Goal: Task Accomplishment & Management: Use online tool/utility

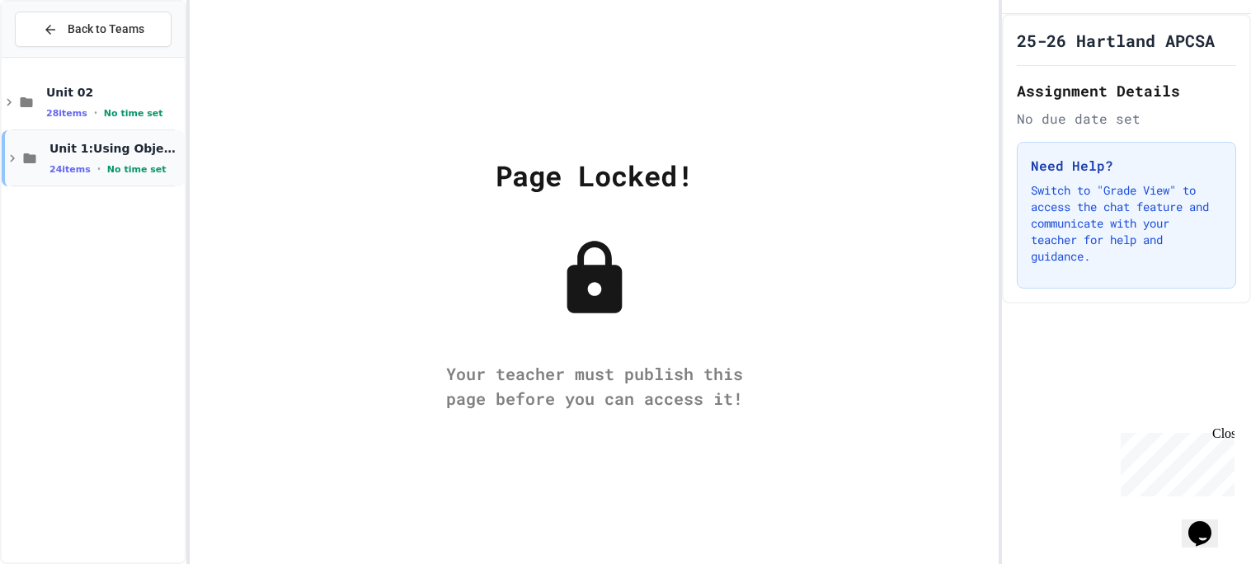
click at [153, 142] on span "Unit 1:Using Objects and Methods" at bounding box center [115, 148] width 132 height 15
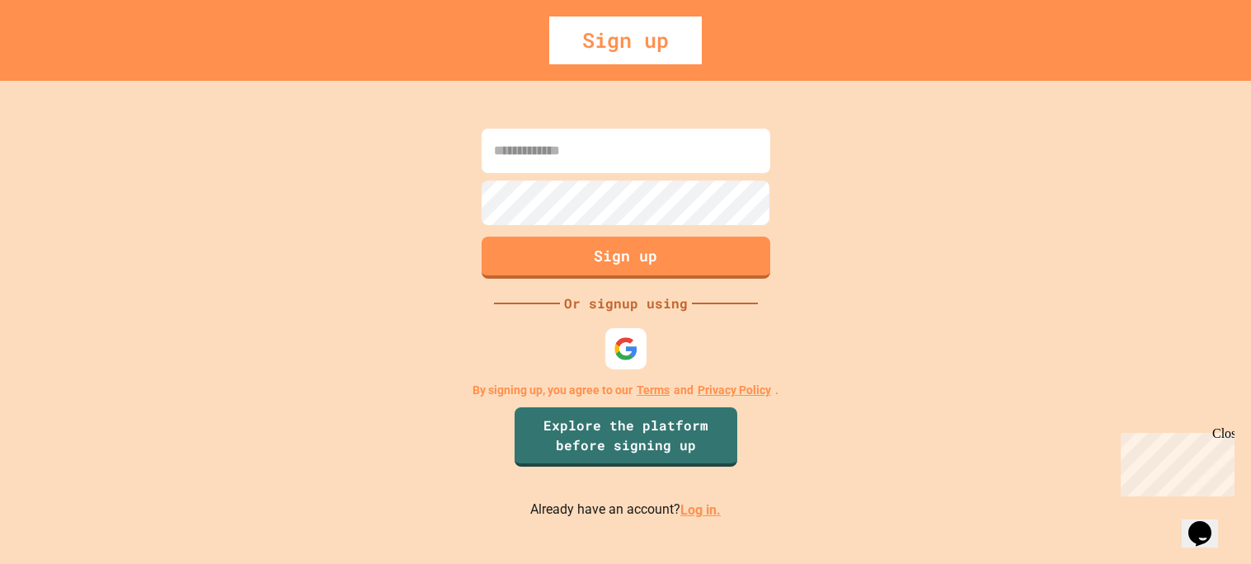
click at [686, 514] on link "Log in." at bounding box center [701, 510] width 40 height 16
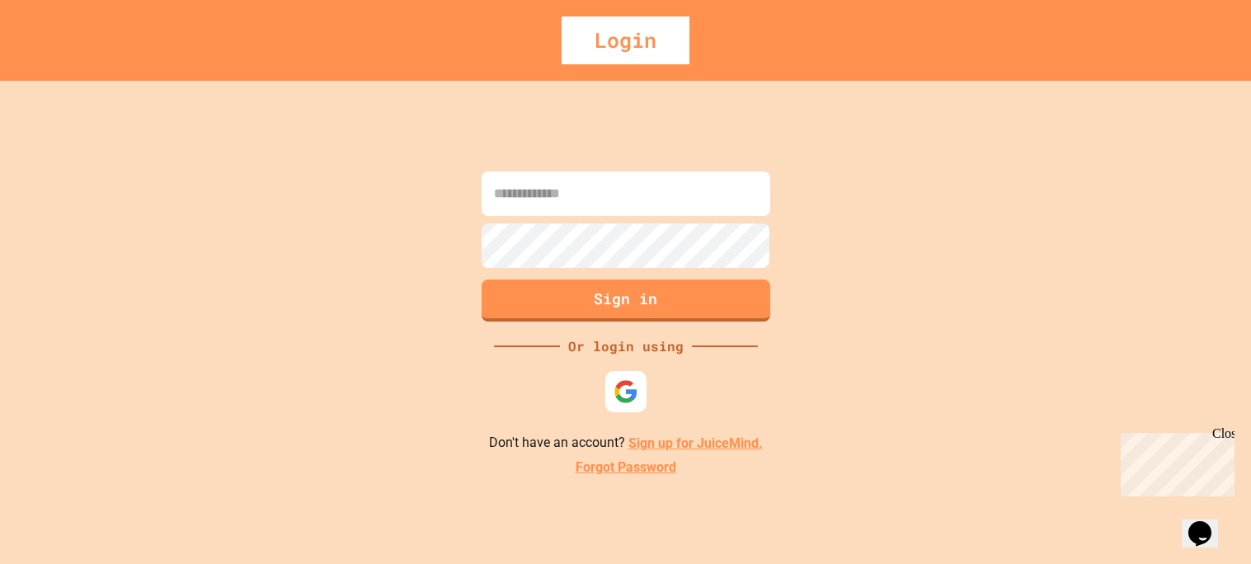
click at [639, 181] on input at bounding box center [626, 194] width 289 height 45
type input "*"
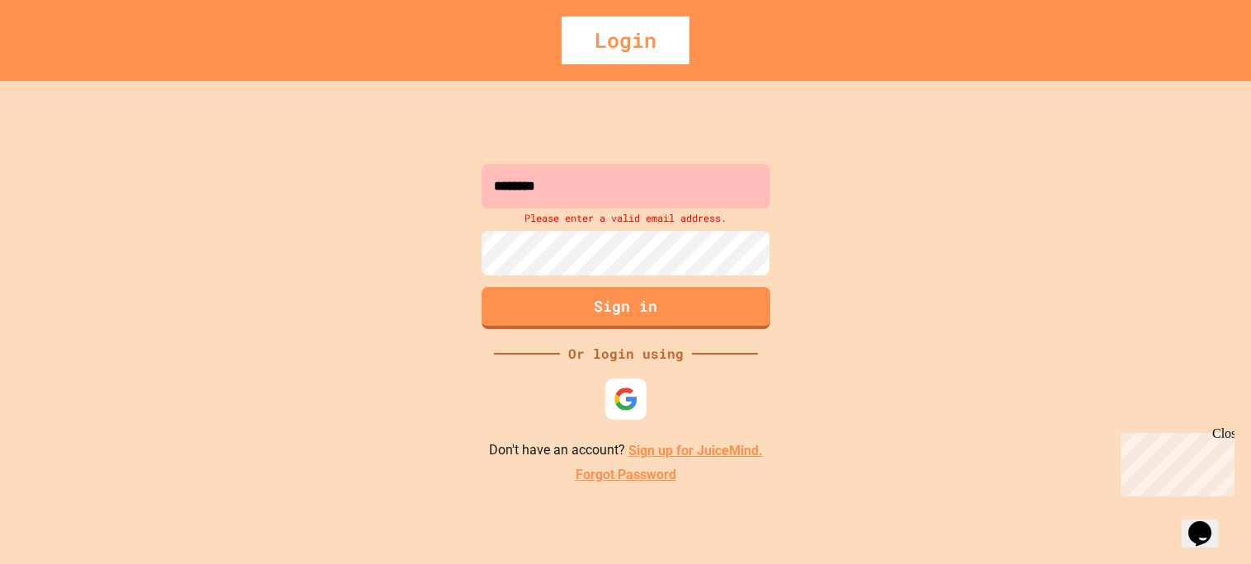
click at [662, 178] on input "********" at bounding box center [626, 186] width 289 height 45
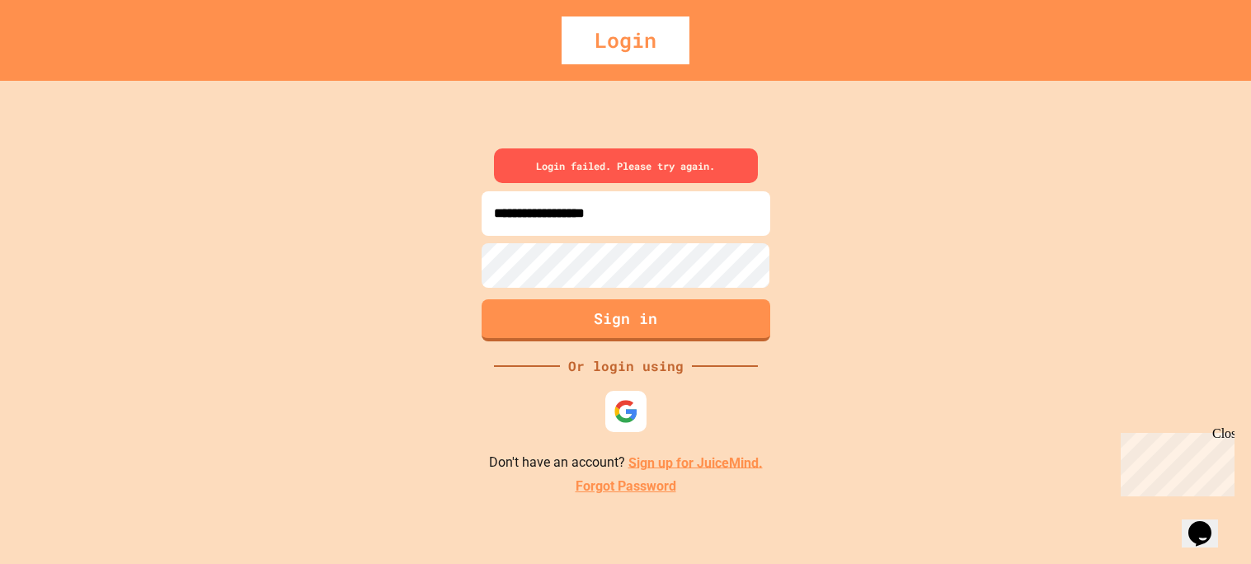
type input "**********"
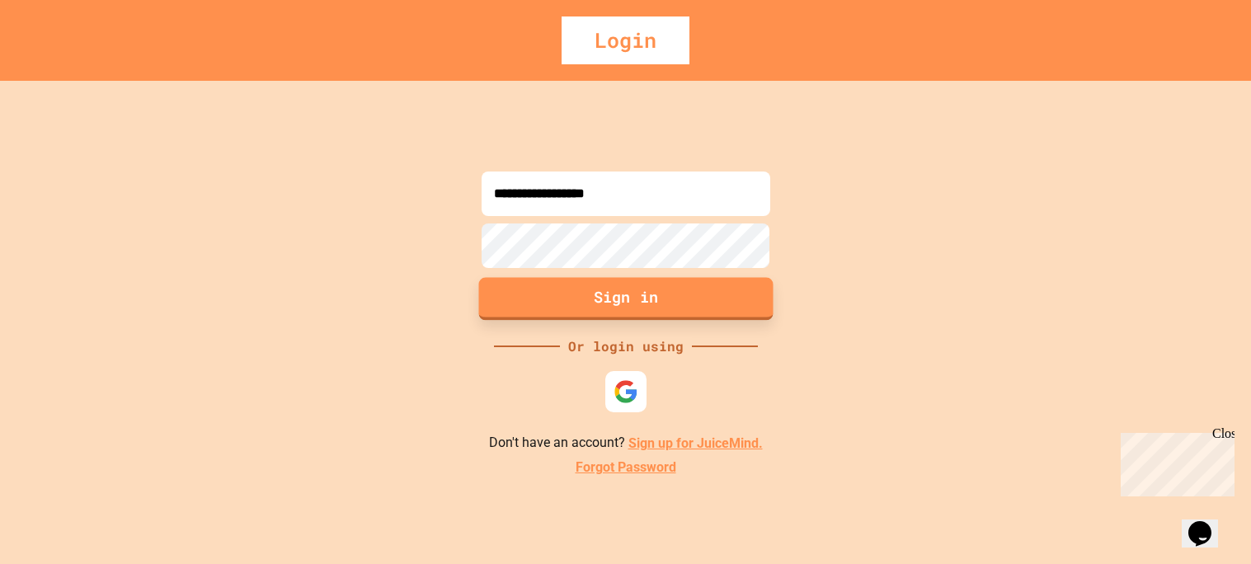
click at [620, 294] on button "Sign in" at bounding box center [625, 299] width 295 height 43
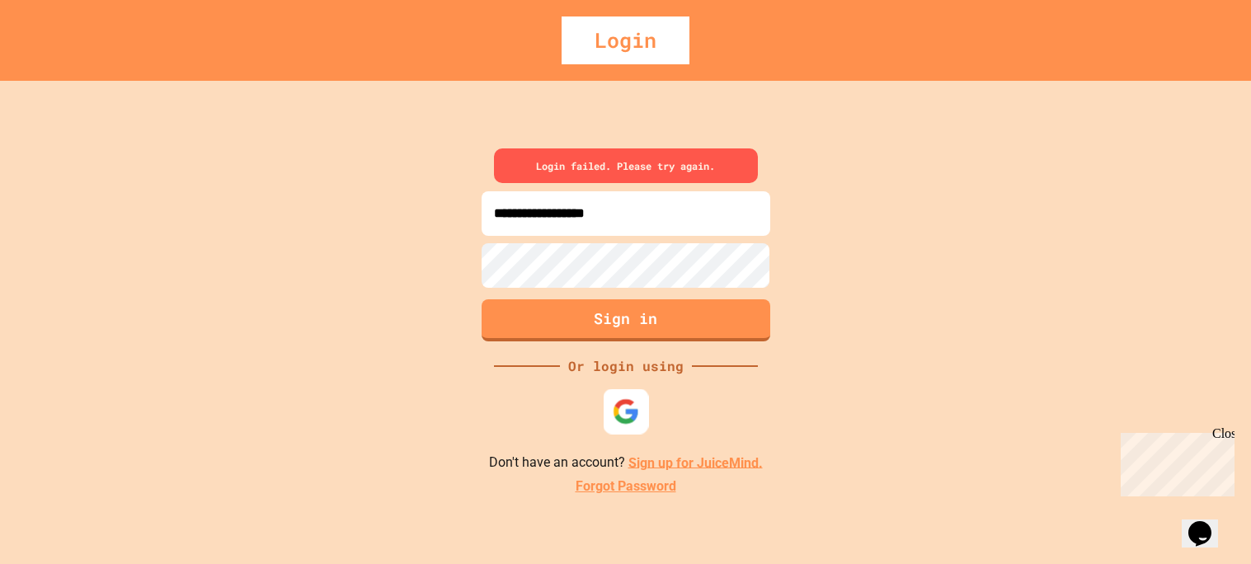
click at [635, 413] on img at bounding box center [625, 411] width 27 height 27
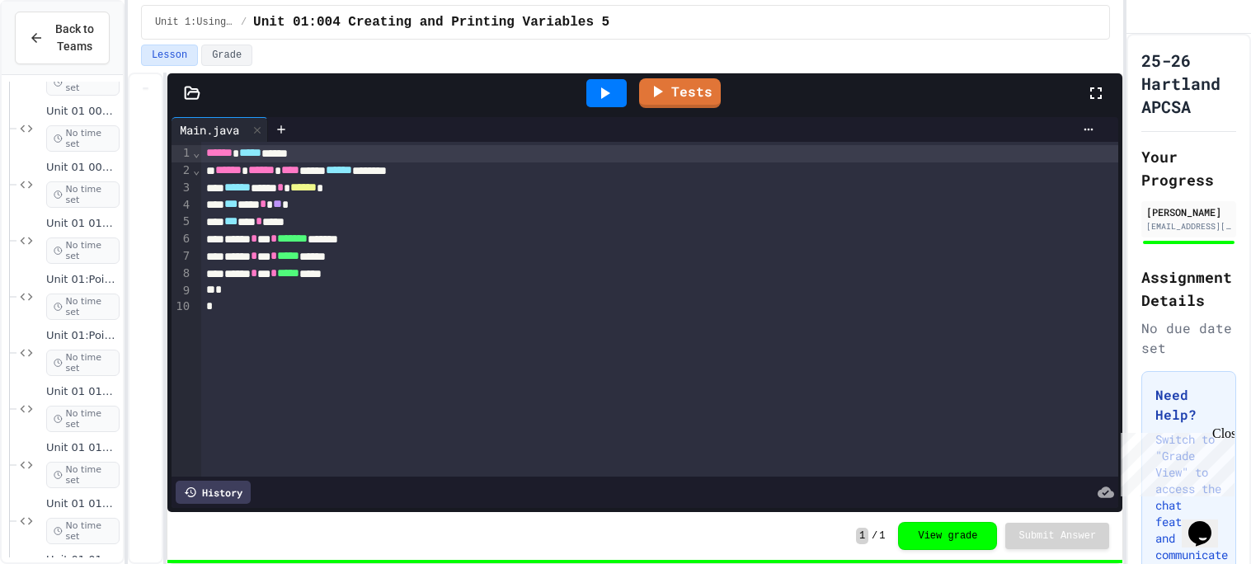
scroll to position [451, 0]
click at [100, 482] on div "Unit 01 013 - String Methods - Length No time set" at bounding box center [69, 515] width 106 height 67
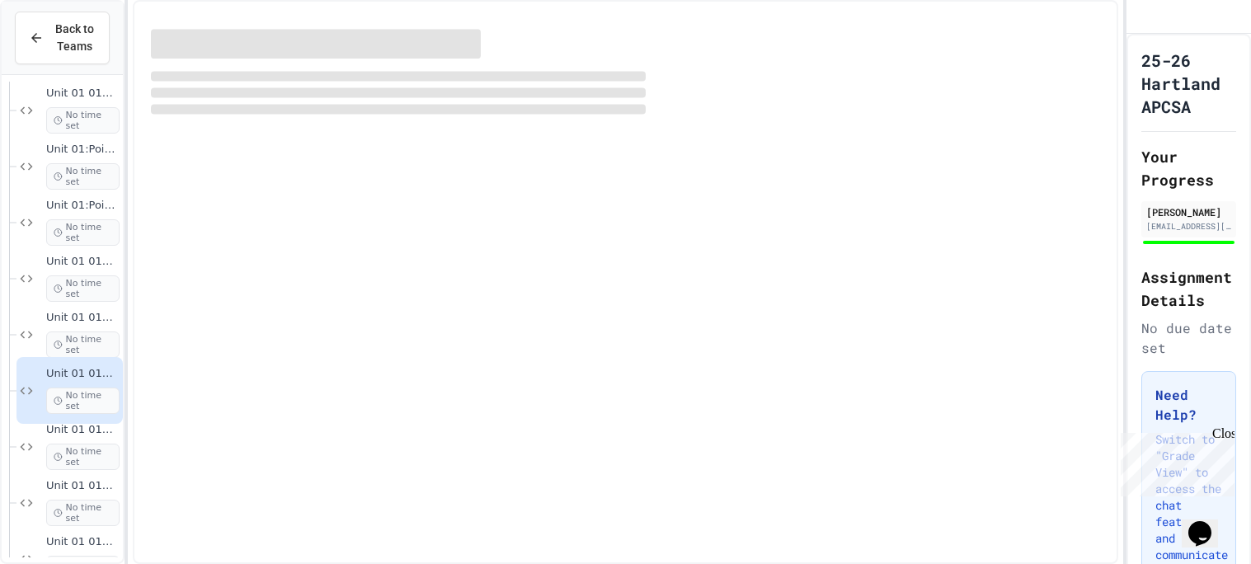
scroll to position [946, 0]
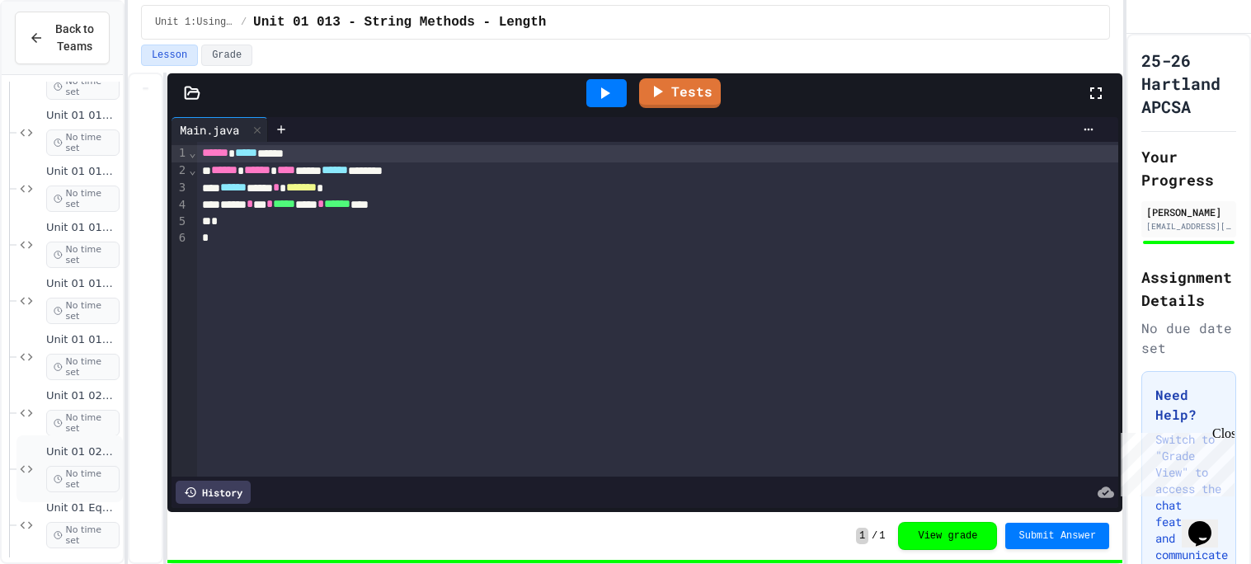
click at [84, 471] on span "No time set" at bounding box center [82, 479] width 73 height 26
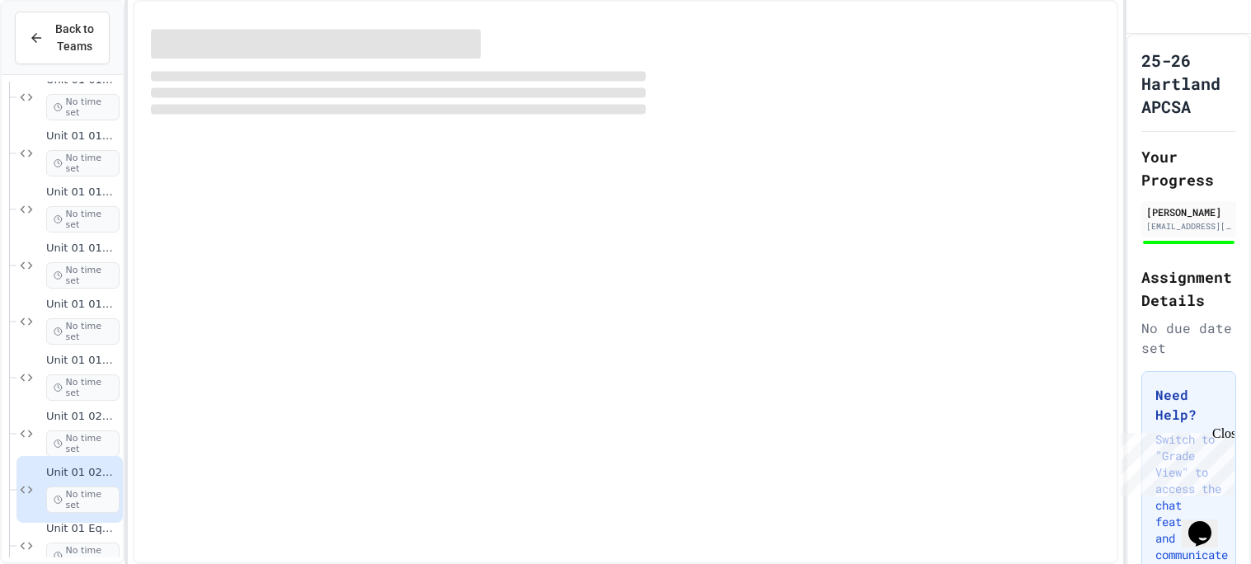
scroll to position [948, 0]
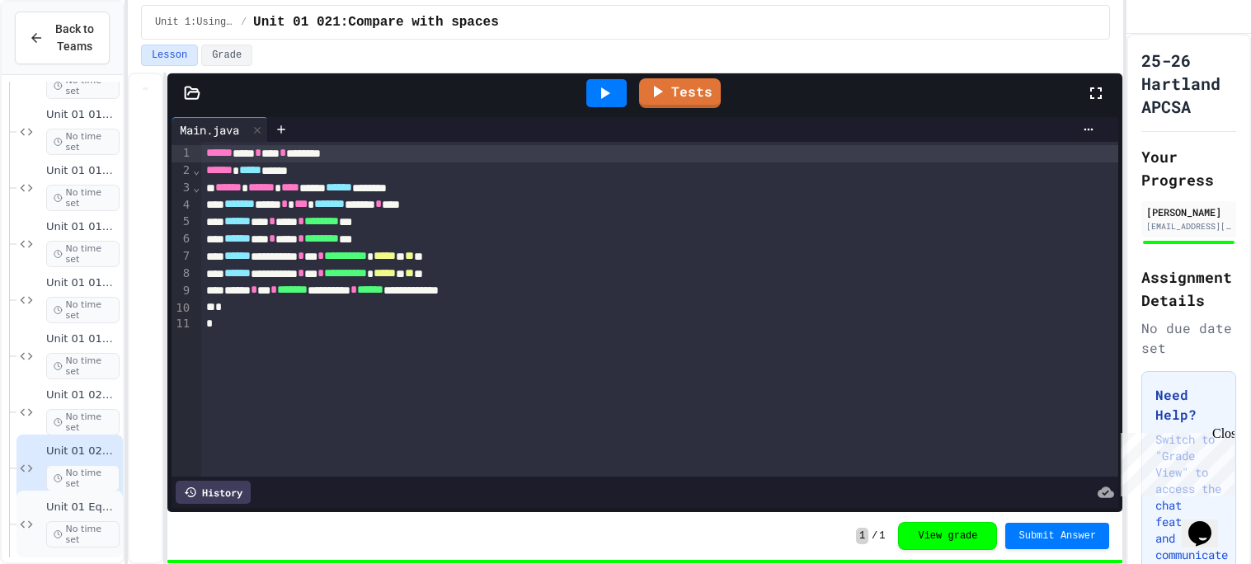
click at [90, 521] on span "No time set" at bounding box center [82, 534] width 73 height 26
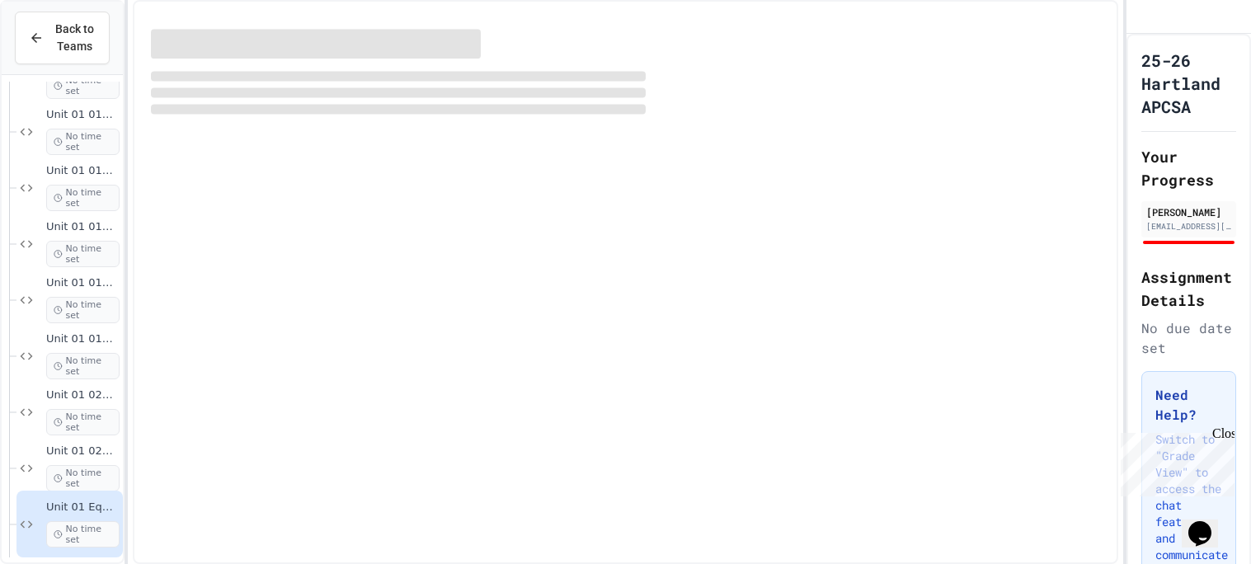
scroll to position [926, 0]
